Goal: Information Seeking & Learning: Learn about a topic

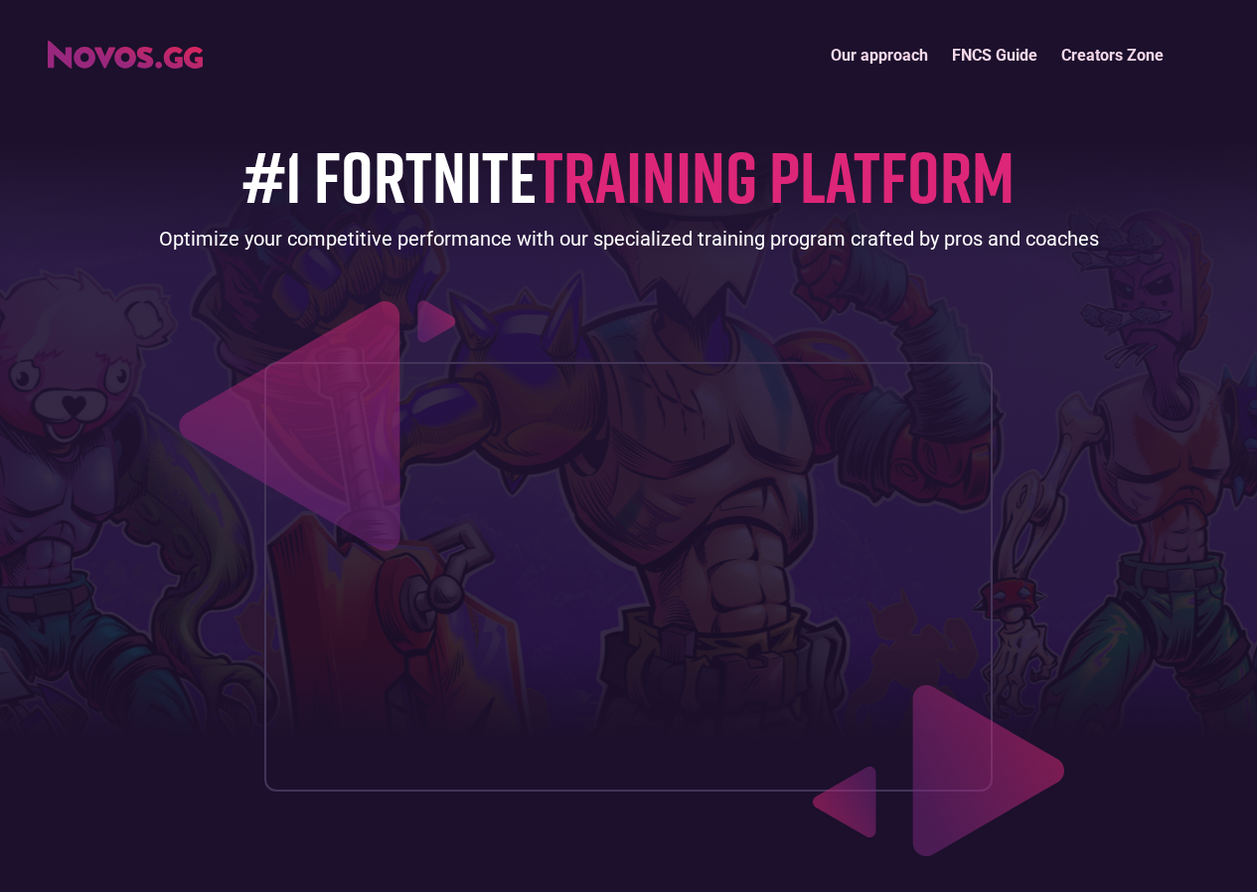
click at [1132, 54] on link "Creators Zone" at bounding box center [1113, 55] width 126 height 43
click at [145, 58] on img "home" at bounding box center [125, 55] width 155 height 28
click at [1003, 54] on link "FNCS Guide" at bounding box center [994, 55] width 109 height 43
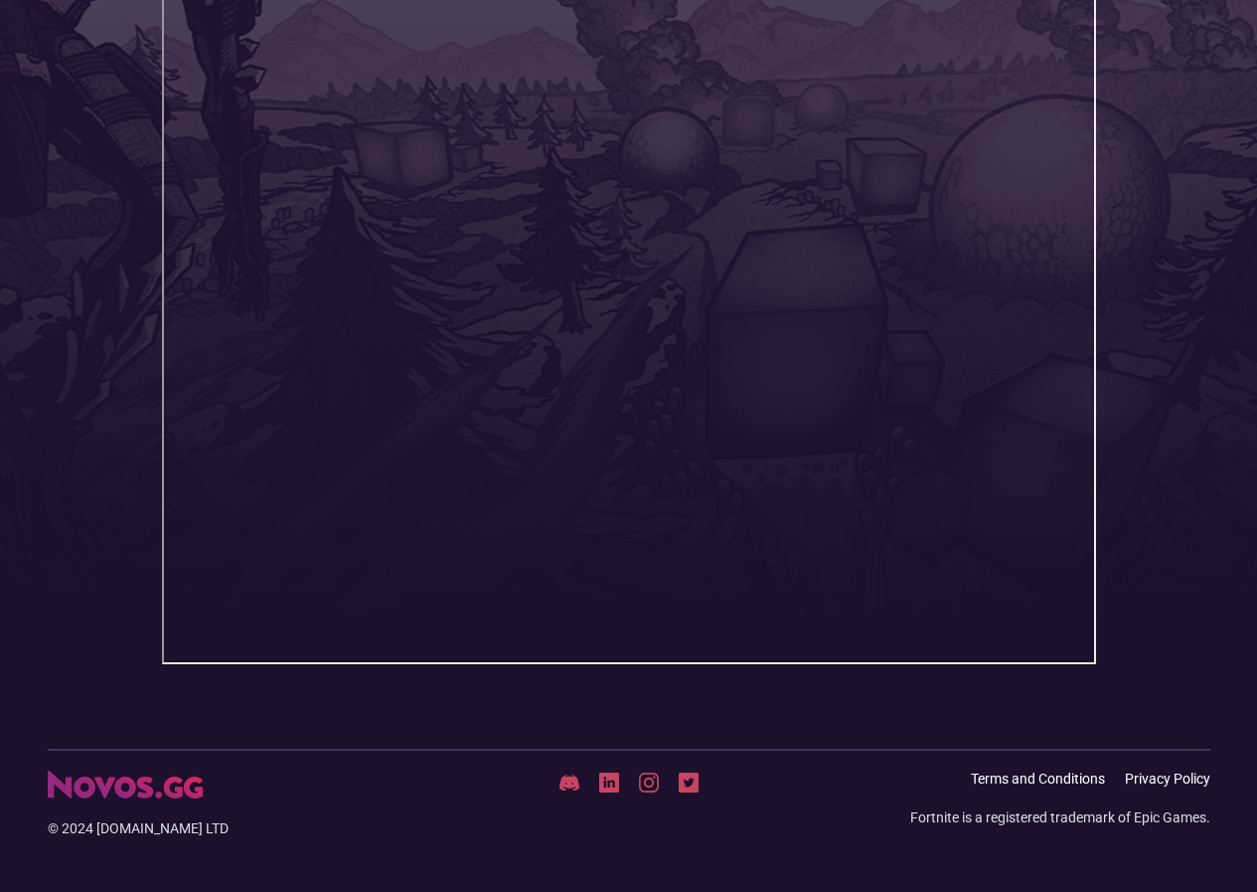
scroll to position [453, 0]
